Goal: Task Accomplishment & Management: Complete application form

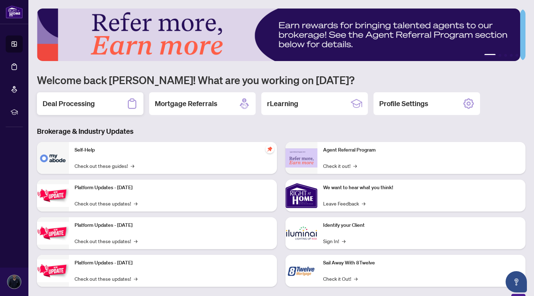
click at [80, 104] on h2 "Deal Processing" at bounding box center [69, 104] width 52 height 10
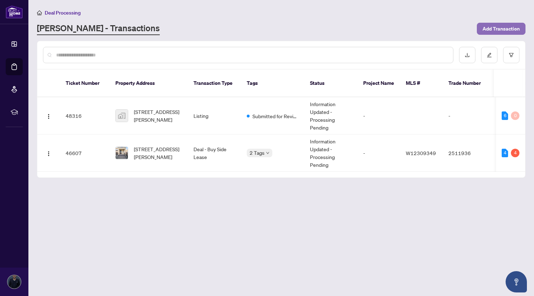
click at [500, 28] on span "Add Transaction" at bounding box center [500, 28] width 37 height 11
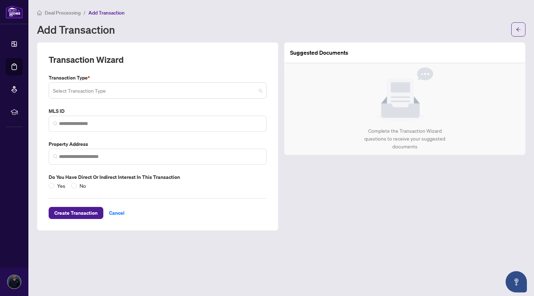
click at [100, 88] on input "search" at bounding box center [154, 92] width 203 height 16
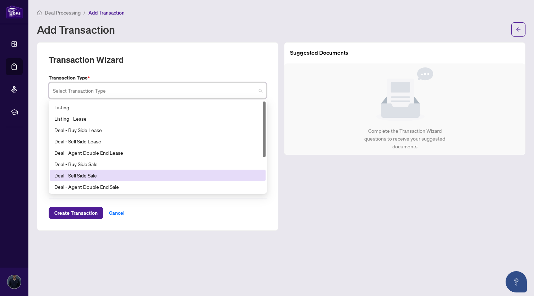
click at [97, 179] on div "Deal - Sell Side Sale" at bounding box center [157, 175] width 207 height 8
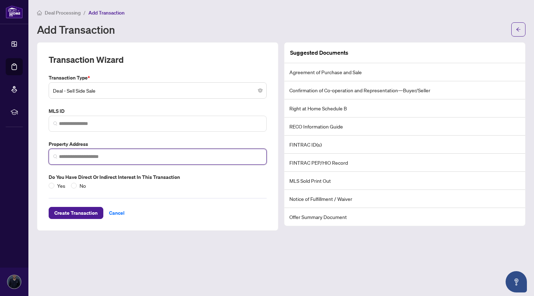
click at [124, 156] on input "search" at bounding box center [160, 156] width 203 height 7
click at [67, 156] on input "search" at bounding box center [160, 156] width 203 height 7
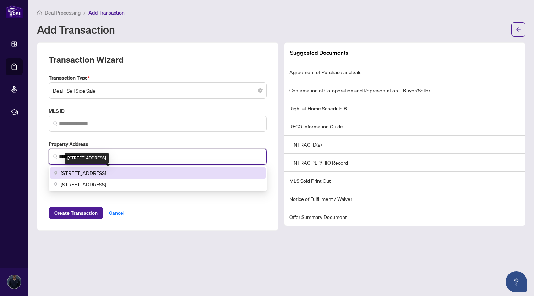
click at [81, 169] on span "462 Celandine Terrace, Milton, ON, Canada" at bounding box center [83, 173] width 45 height 8
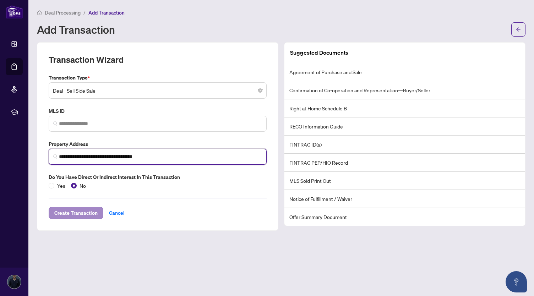
type input "**********"
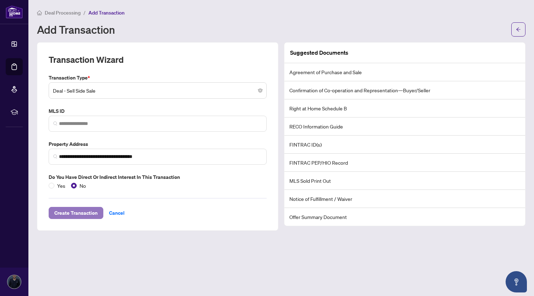
click at [81, 213] on span "Create Transaction" at bounding box center [75, 212] width 43 height 11
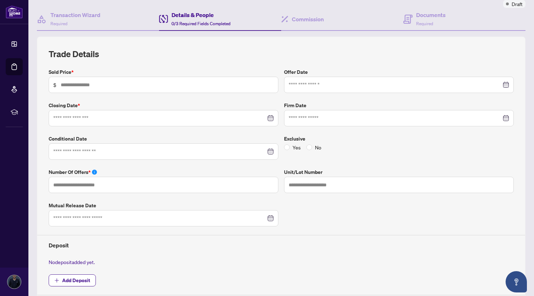
scroll to position [61, 0]
click at [60, 16] on h4 "Transaction Wizard" at bounding box center [75, 14] width 50 height 9
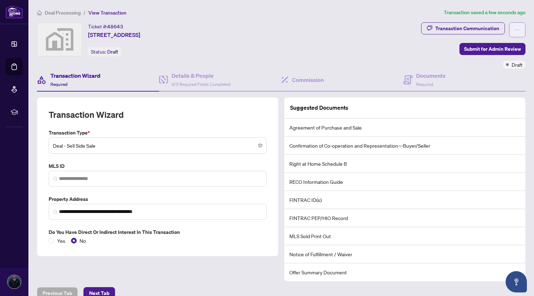
click at [515, 27] on icon "ellipsis" at bounding box center [517, 29] width 5 height 5
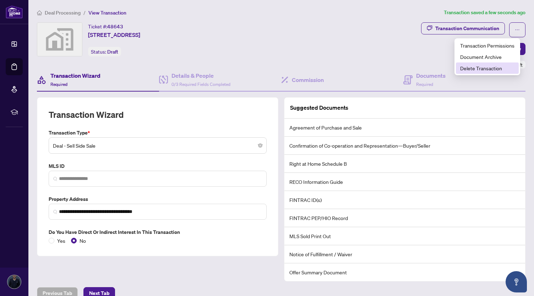
click at [469, 68] on span "Delete Transaction" at bounding box center [487, 68] width 54 height 8
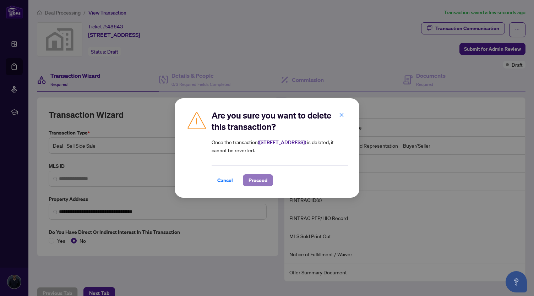
click at [262, 181] on span "Proceed" at bounding box center [257, 180] width 19 height 11
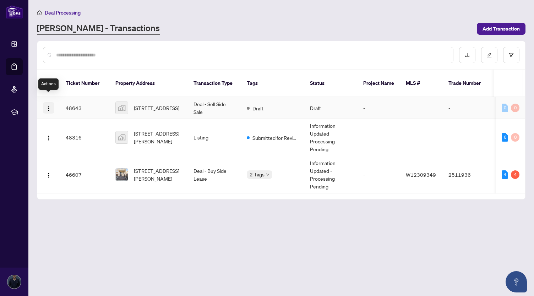
click at [46, 106] on img "button" at bounding box center [49, 109] width 6 height 6
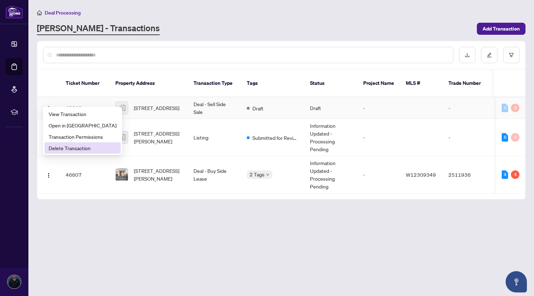
click at [59, 147] on span "Delete Transaction" at bounding box center [83, 148] width 68 height 8
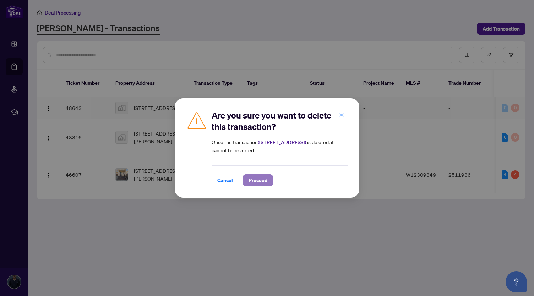
click at [253, 184] on span "Proceed" at bounding box center [257, 180] width 19 height 11
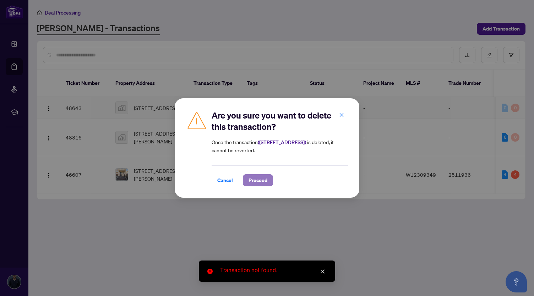
click at [257, 178] on span "Proceed" at bounding box center [257, 180] width 19 height 11
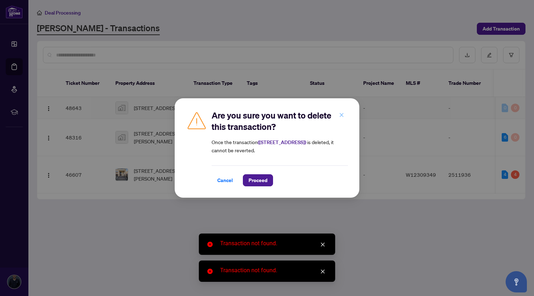
click at [346, 114] on button "button" at bounding box center [341, 115] width 14 height 12
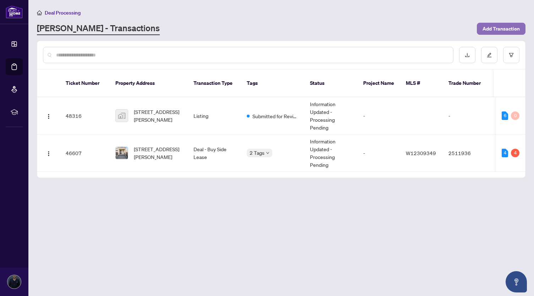
click at [502, 27] on span "Add Transaction" at bounding box center [500, 28] width 37 height 11
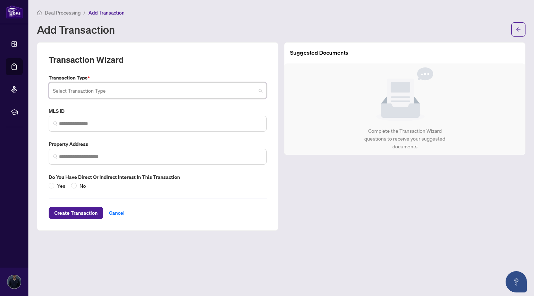
click at [92, 90] on input "search" at bounding box center [154, 92] width 203 height 16
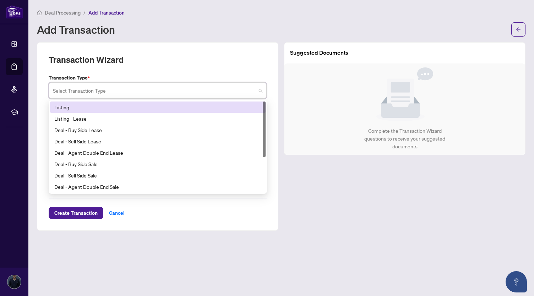
click at [69, 105] on div "Listing" at bounding box center [157, 107] width 207 height 8
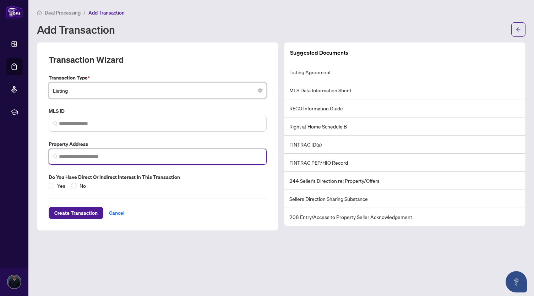
click at [97, 156] on input "search" at bounding box center [160, 156] width 203 height 7
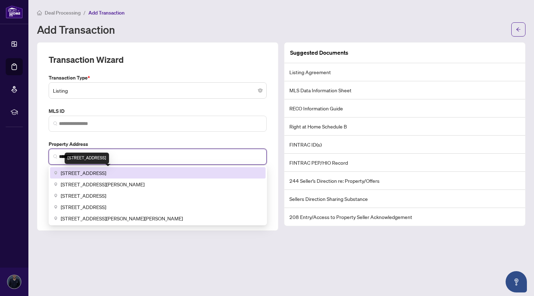
click at [101, 171] on span "462 Celandine Terrace, Milton, ON, Canada" at bounding box center [83, 173] width 45 height 8
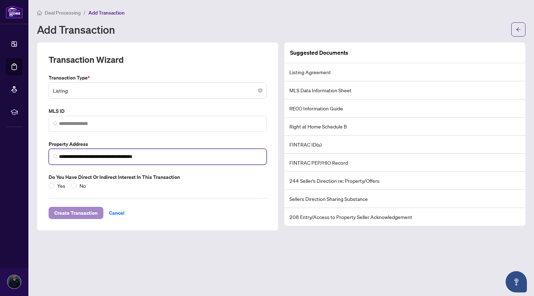
type input "**********"
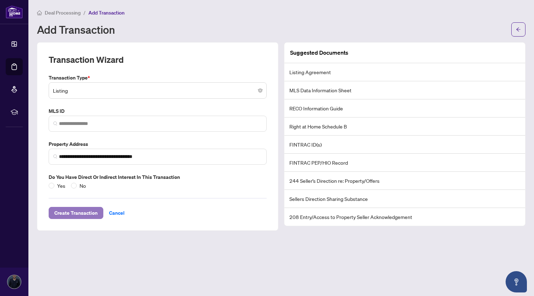
click at [60, 213] on span "Create Transaction" at bounding box center [75, 212] width 43 height 11
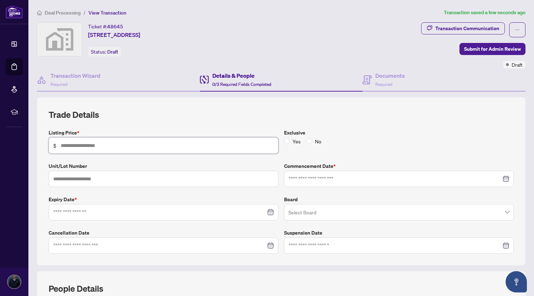
click at [81, 147] on input "text" at bounding box center [167, 146] width 213 height 8
type input "*******"
click at [303, 176] on input at bounding box center [395, 179] width 213 height 8
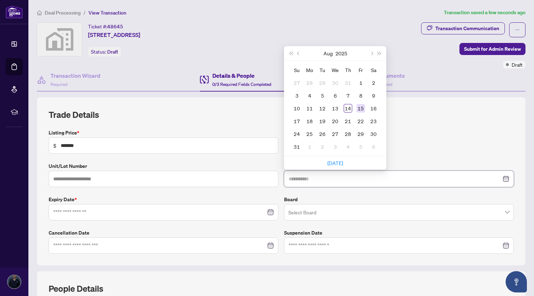
type input "**********"
click at [357, 106] on div "15" at bounding box center [360, 108] width 9 height 9
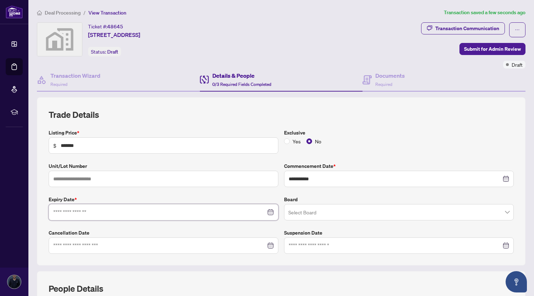
click at [119, 212] on input at bounding box center [159, 212] width 213 height 8
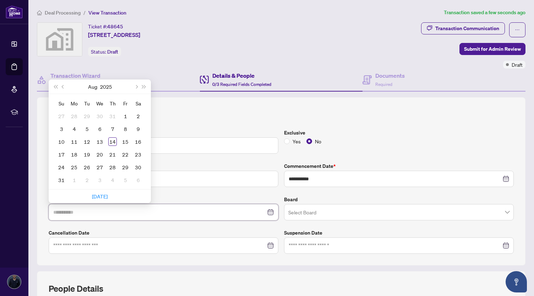
type input "**********"
click at [139, 84] on button "Next month (PageDown)" at bounding box center [136, 87] width 8 height 14
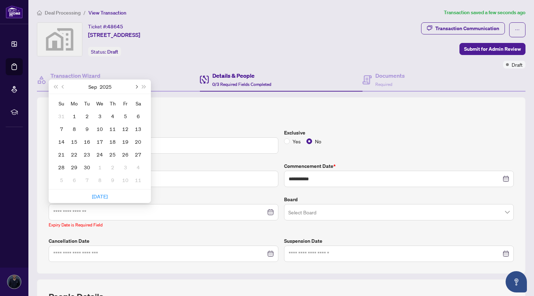
click at [139, 84] on button "Next month (PageDown)" at bounding box center [136, 87] width 8 height 14
type input "**********"
click at [137, 139] on div "15" at bounding box center [138, 141] width 9 height 9
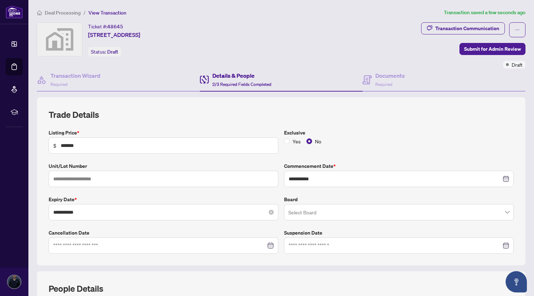
click at [85, 215] on div "**********" at bounding box center [164, 212] width 230 height 16
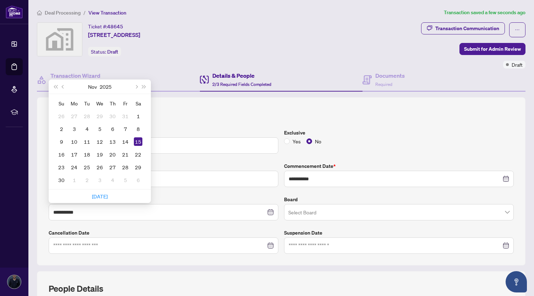
click at [135, 229] on label "Cancellation Date" at bounding box center [164, 233] width 230 height 8
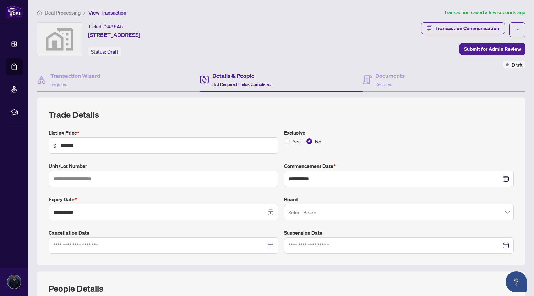
click at [321, 209] on input "search" at bounding box center [395, 214] width 215 height 16
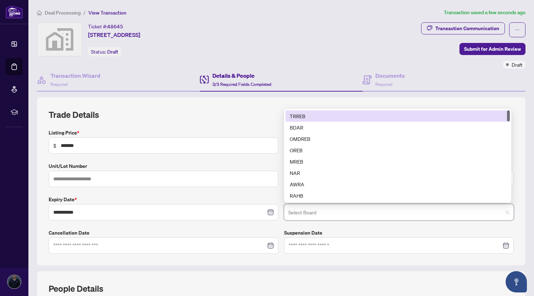
click at [301, 114] on div "TRREB" at bounding box center [398, 116] width 216 height 8
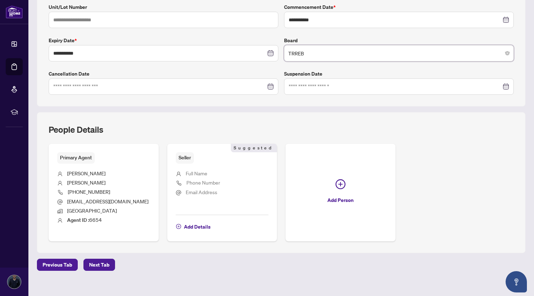
scroll to position [159, 0]
click at [195, 224] on span "Add Details" at bounding box center [197, 226] width 27 height 11
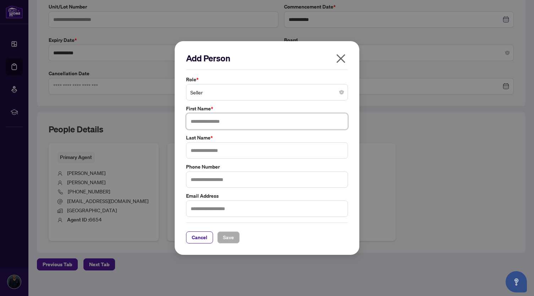
click at [210, 122] on input "text" at bounding box center [267, 121] width 162 height 16
type input "****"
type input "******"
paste input "**********"
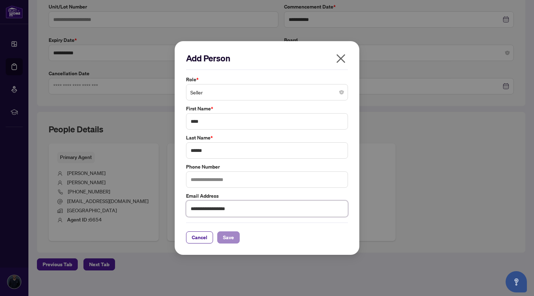
type input "**********"
click at [228, 241] on span "Save" at bounding box center [228, 237] width 11 height 11
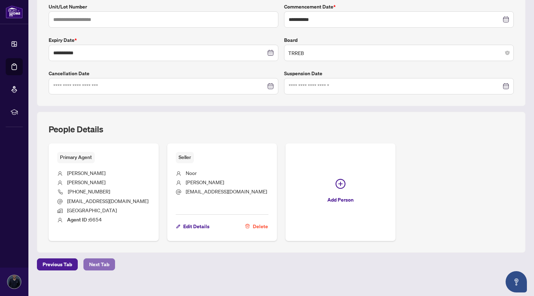
click at [95, 260] on span "Next Tab" at bounding box center [99, 264] width 20 height 11
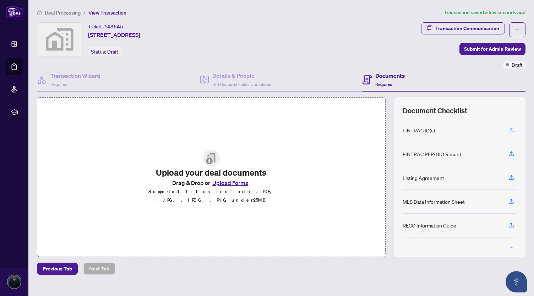
click at [508, 127] on icon "button" at bounding box center [511, 130] width 6 height 6
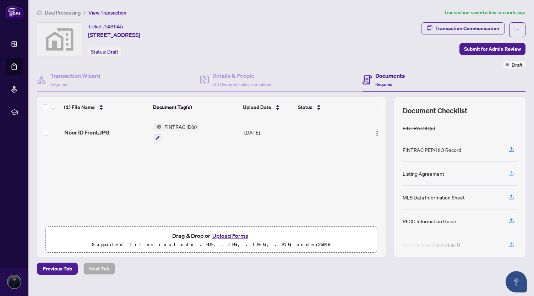
click at [509, 174] on icon "button" at bounding box center [511, 175] width 5 height 2
click at [508, 147] on icon "button" at bounding box center [511, 149] width 6 height 6
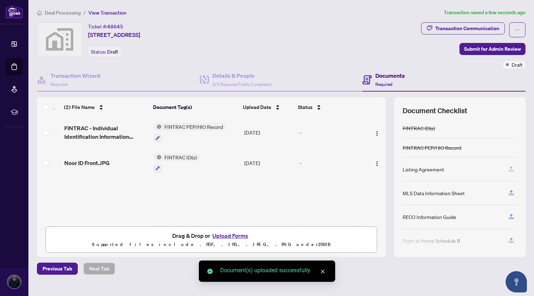
click at [509, 169] on icon "button" at bounding box center [511, 170] width 5 height 2
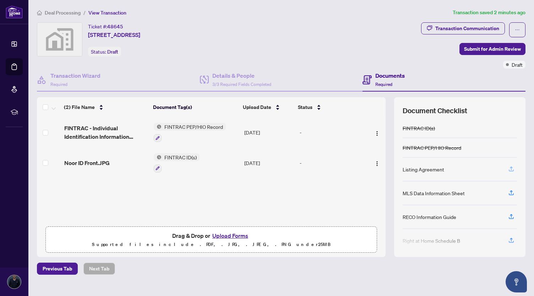
click at [509, 169] on button "button" at bounding box center [510, 169] width 11 height 12
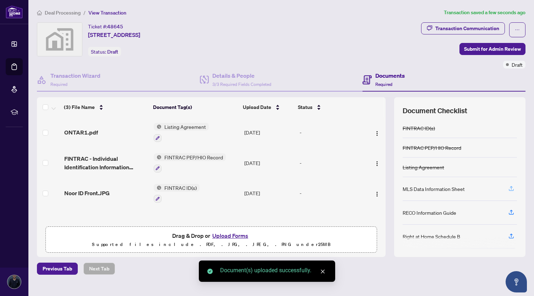
click at [508, 187] on icon "button" at bounding box center [511, 188] width 6 height 6
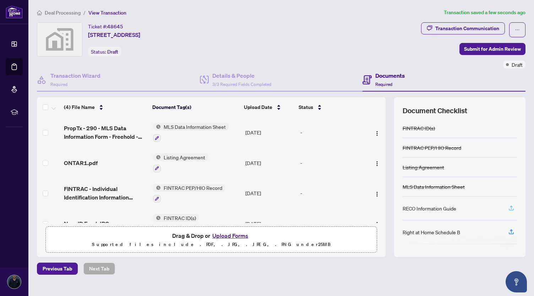
click at [510, 206] on icon "button" at bounding box center [511, 208] width 3 height 4
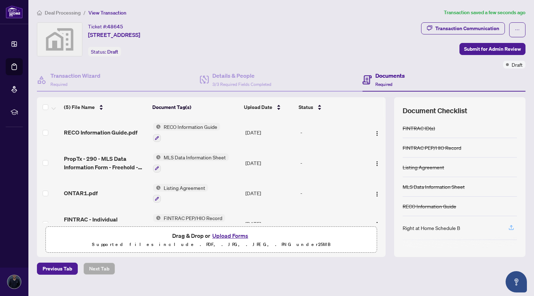
click at [510, 223] on button "button" at bounding box center [510, 228] width 11 height 12
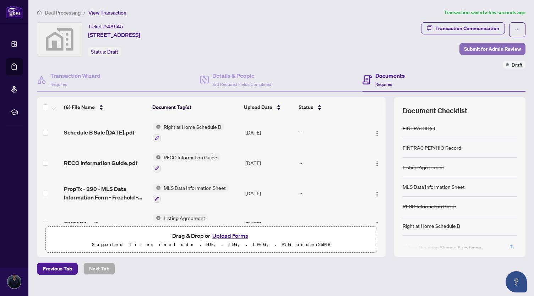
click at [476, 47] on span "Submit for Admin Review" at bounding box center [492, 48] width 57 height 11
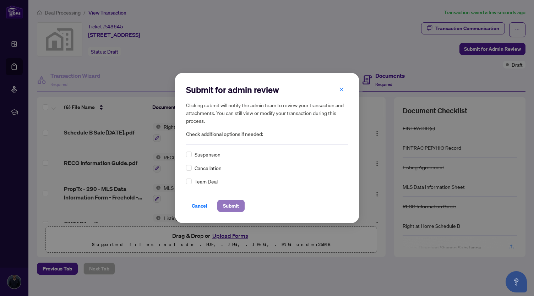
click at [236, 202] on span "Submit" at bounding box center [231, 205] width 16 height 11
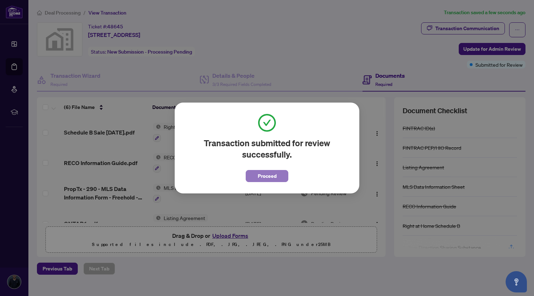
click at [264, 174] on span "Proceed" at bounding box center [267, 175] width 19 height 11
